Goal: Answer question/provide support

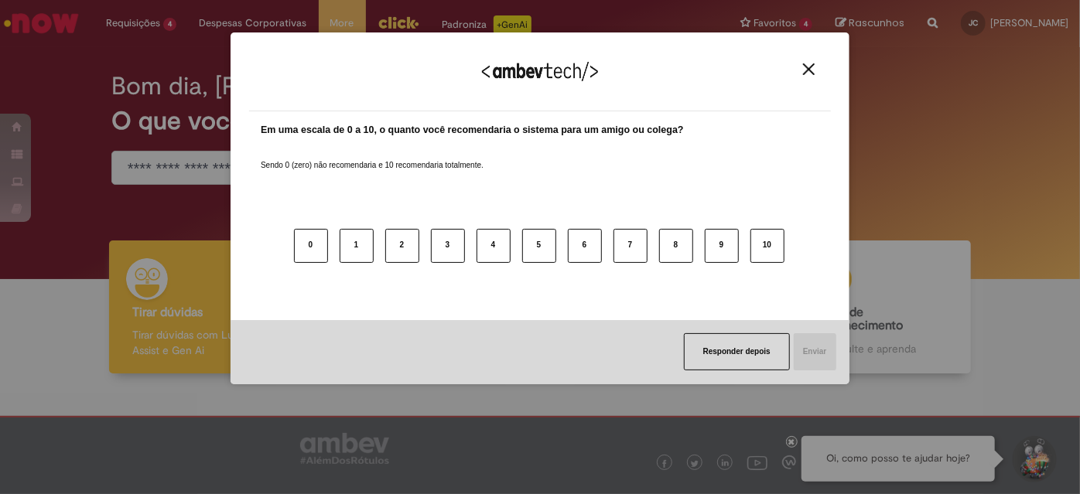
click at [809, 69] on img "Close" at bounding box center [809, 69] width 12 height 12
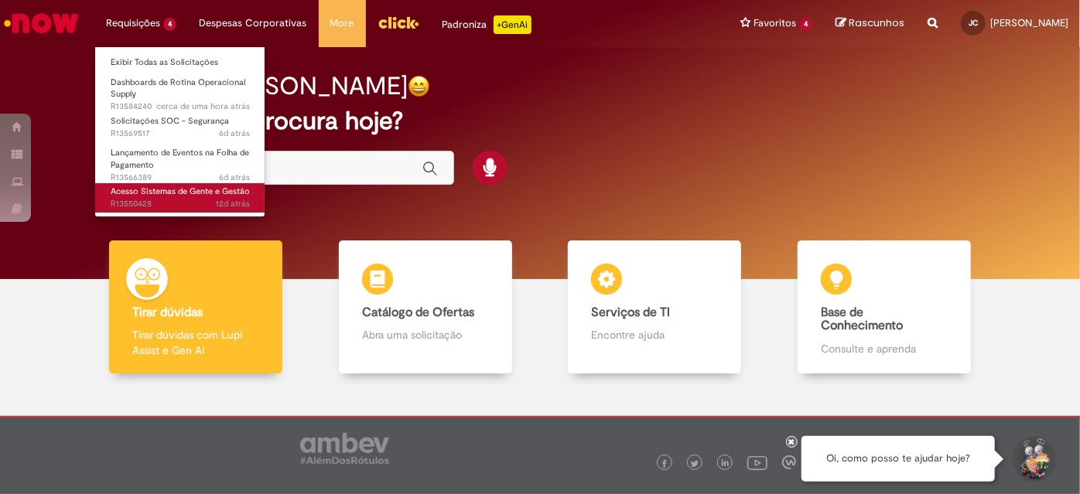
click at [208, 201] on span "12d atrás 12 dias atrás R13550428" at bounding box center [180, 204] width 139 height 12
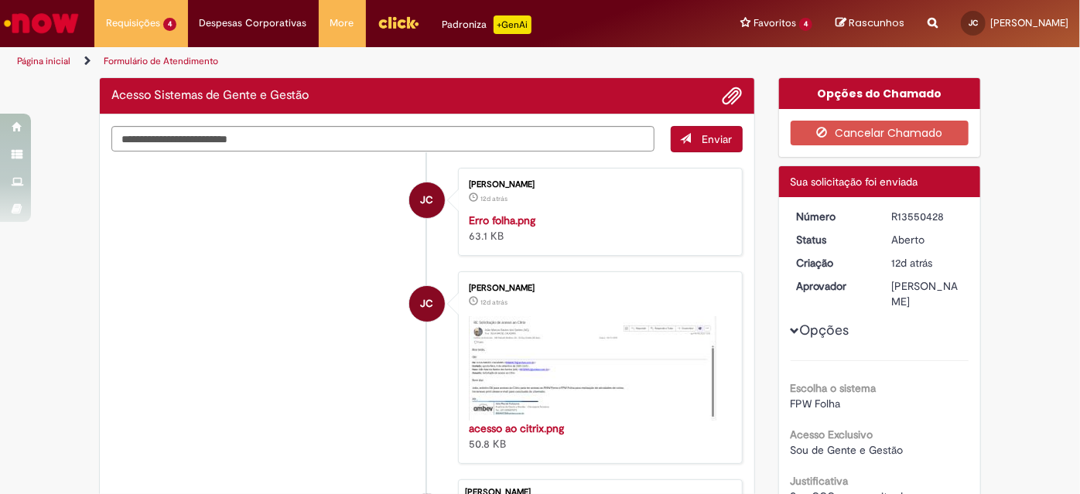
click at [282, 256] on li "JC Julia Maciel Calazans 12d atrás 12 dias atrás Erro folha.png 63.1 KB" at bounding box center [426, 212] width 631 height 88
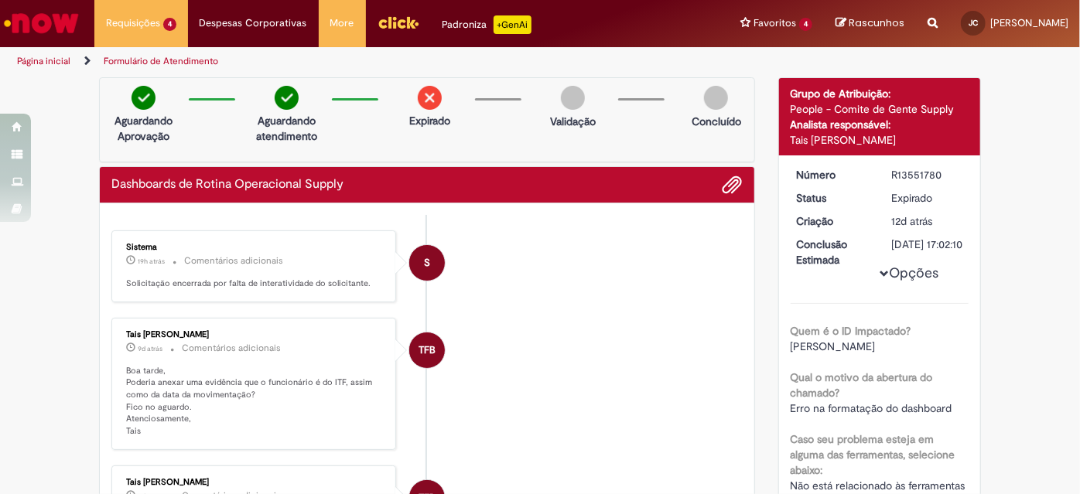
scroll to position [210, 0]
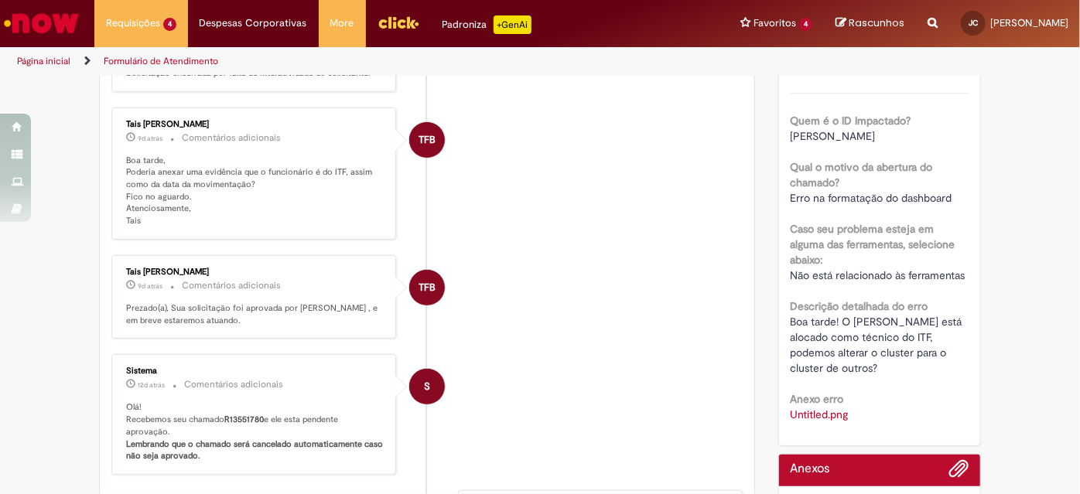
click at [631, 336] on ul "S Sistema 19h atrás 19 horas atrás Comentários adicionais Solicitação encerrada…" at bounding box center [426, 392] width 631 height 775
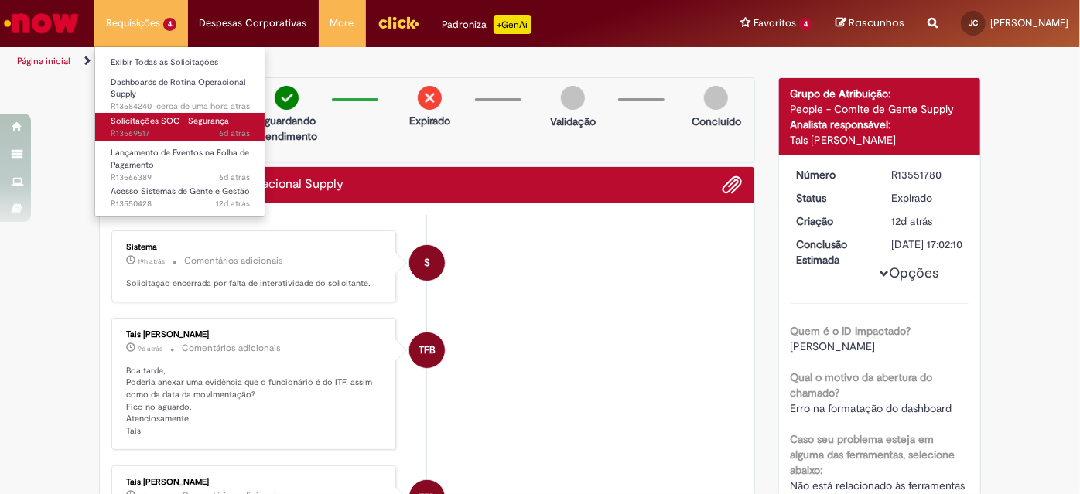
click at [144, 133] on span "6d atrás 6 dias atrás R13569517" at bounding box center [180, 134] width 139 height 12
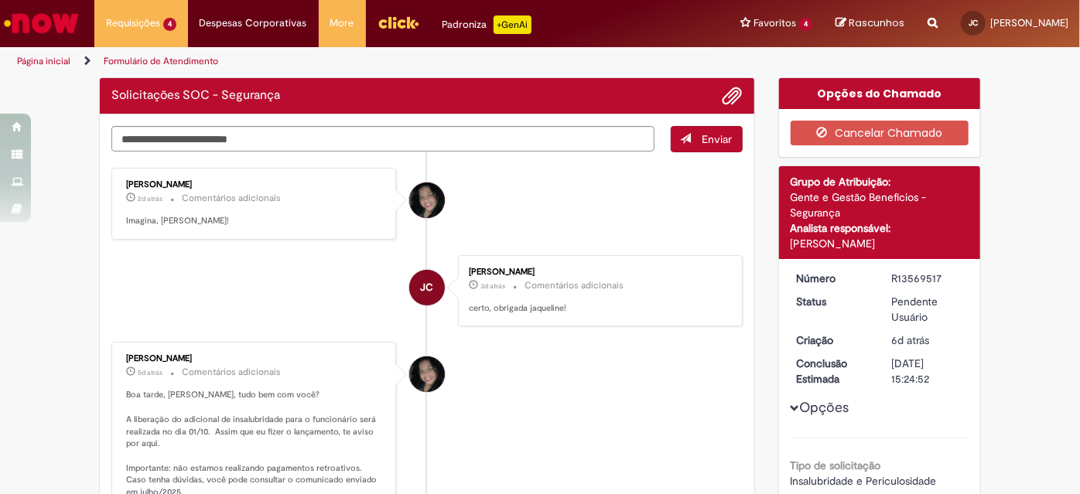
click at [525, 191] on li "[PERSON_NAME] 2d atrás 2 dias atrás Comentários adicionais Imagina, [PERSON_NAM…" at bounding box center [426, 204] width 631 height 72
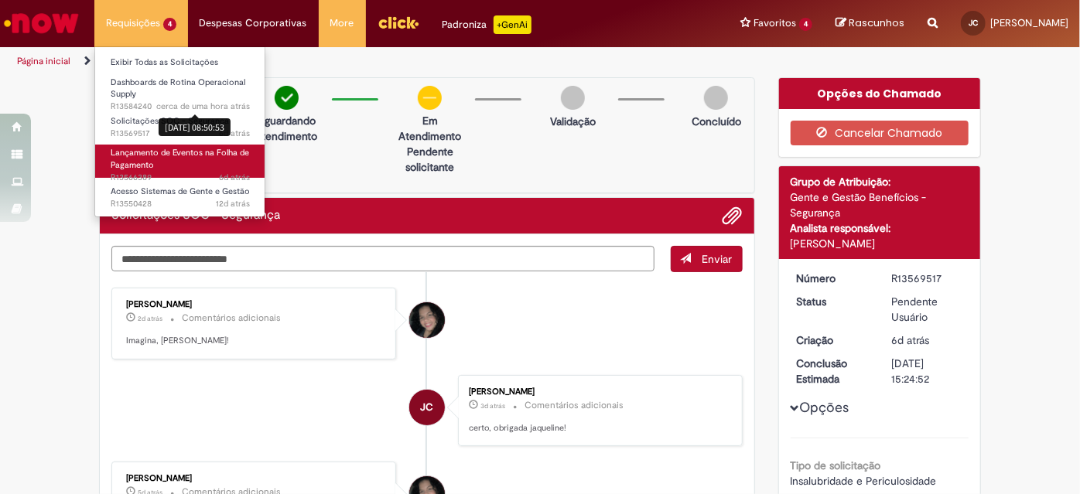
click at [214, 151] on span "Lançamento de Eventos na Folha de Pagamento" at bounding box center [180, 159] width 138 height 24
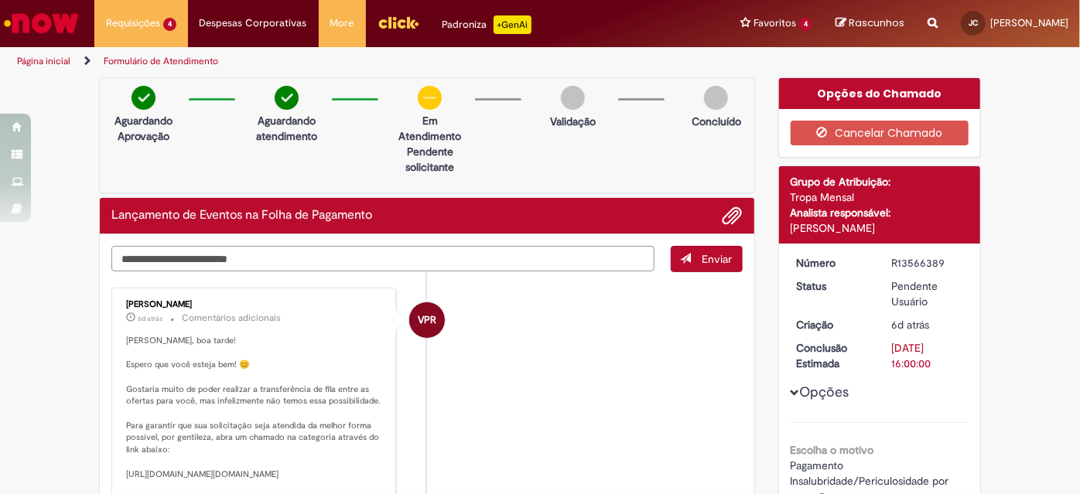
click at [526, 247] on textarea "Digite sua mensagem aqui..." at bounding box center [382, 259] width 543 height 26
type textarea "**********"
click at [689, 261] on button "Enviar" at bounding box center [707, 259] width 72 height 26
